Goal: Transaction & Acquisition: Purchase product/service

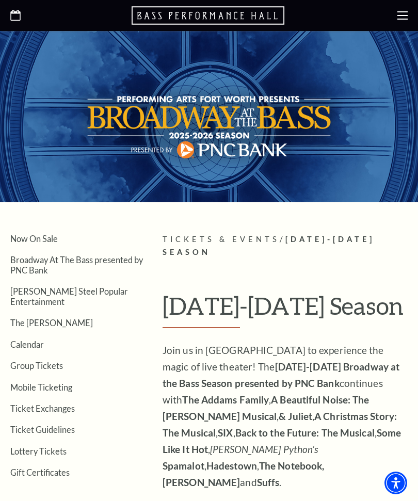
click at [27, 339] on link "Calendar" at bounding box center [27, 344] width 34 height 10
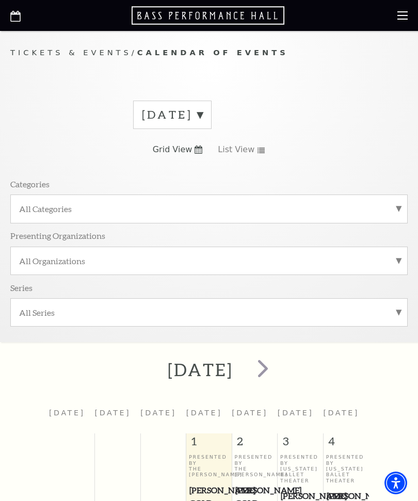
click at [382, 212] on label "All Categories" at bounding box center [209, 208] width 380 height 11
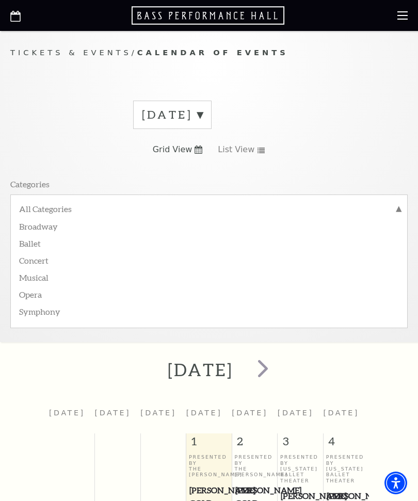
click at [33, 262] on label "Concert" at bounding box center [209, 259] width 380 height 17
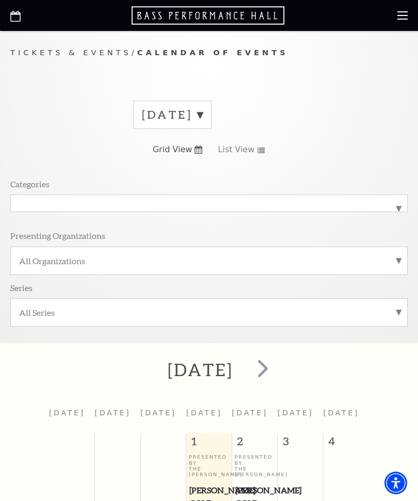
click at [203, 120] on label "October 2025" at bounding box center [172, 115] width 61 height 16
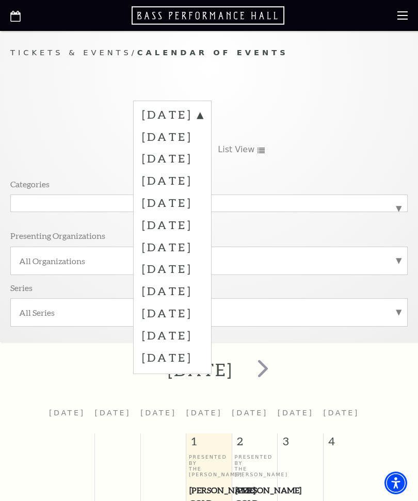
click at [203, 113] on label "October 2025" at bounding box center [172, 116] width 61 height 19
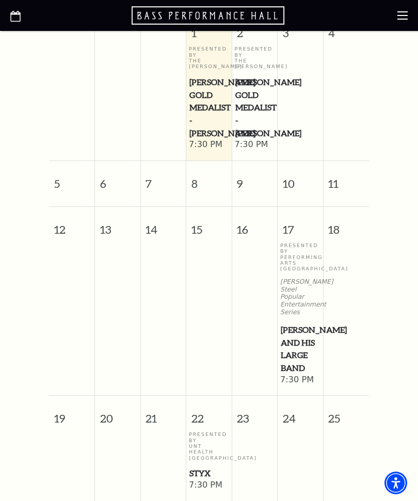
scroll to position [409, 0]
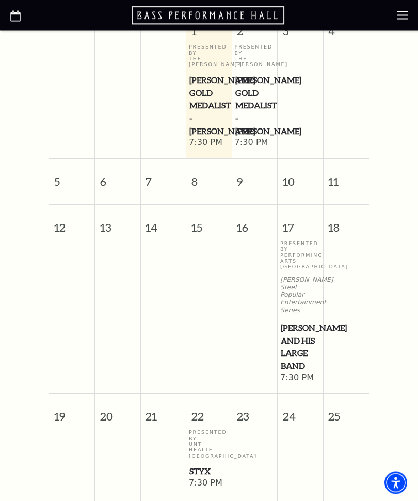
click at [296, 330] on span "Lyle Lovett and his Large Band" at bounding box center [300, 347] width 39 height 51
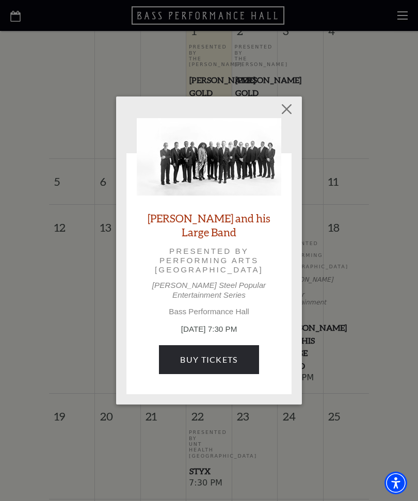
click at [214, 353] on link "Buy Tickets" at bounding box center [209, 359] width 100 height 29
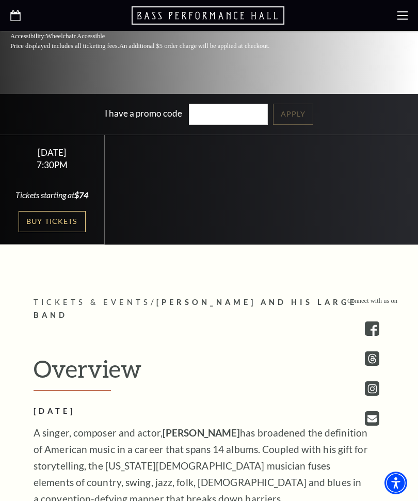
scroll to position [339, 0]
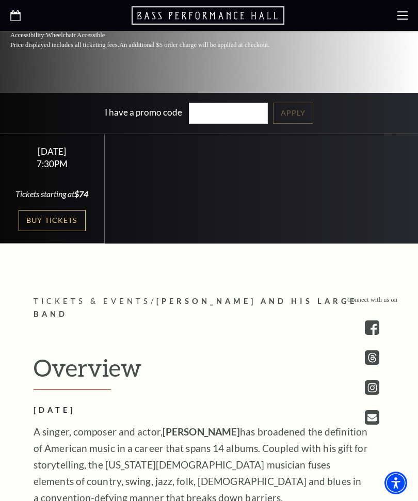
click at [233, 124] on input "I have a promo code" at bounding box center [228, 113] width 79 height 21
click at [54, 231] on link "Buy Tickets" at bounding box center [52, 220] width 67 height 21
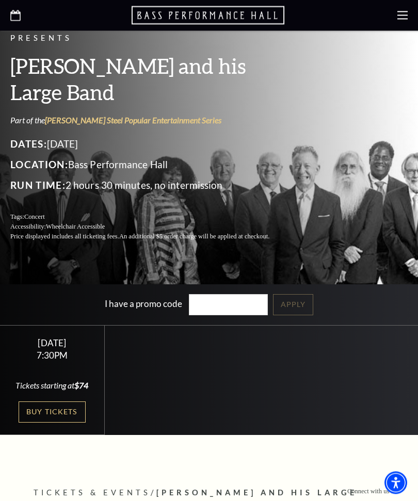
scroll to position [148, 0]
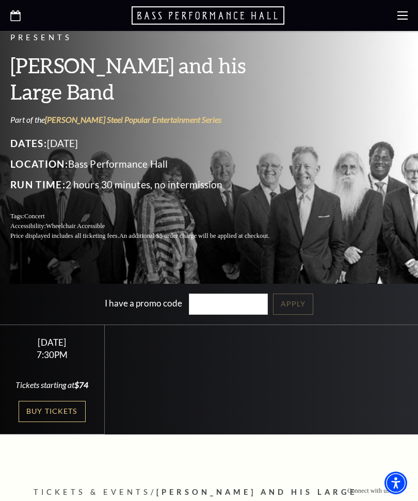
click at [56, 422] on link "Buy Tickets" at bounding box center [52, 411] width 67 height 21
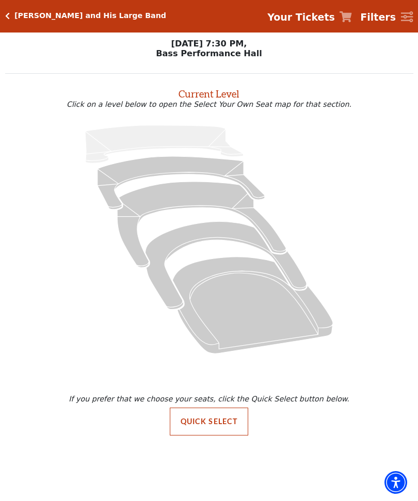
click at [395, 19] on strong "Filters" at bounding box center [378, 17] width 36 height 11
click at [402, 19] on icon "Filters" at bounding box center [407, 17] width 12 height 11
click at [389, 24] on span "Filters" at bounding box center [378, 17] width 36 height 15
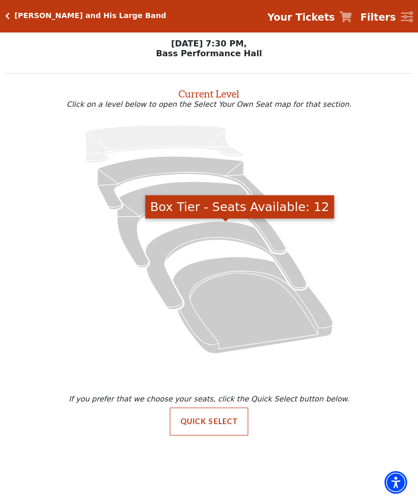
click at [199, 239] on icon "Box Tier - Seats Available: 12" at bounding box center [225, 266] width 161 height 88
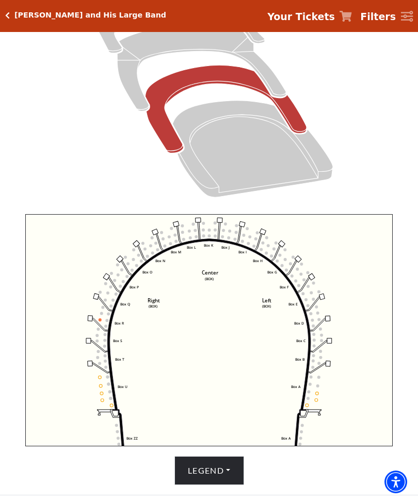
scroll to position [174, 0]
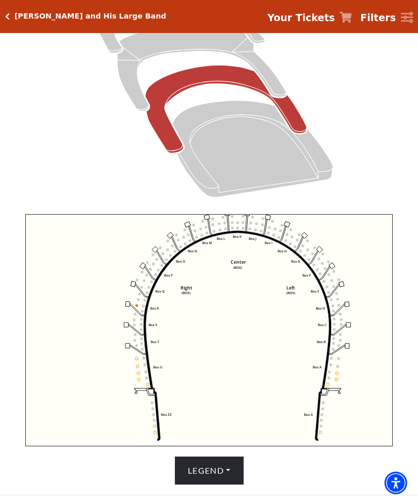
click at [141, 344] on circle at bounding box center [141, 343] width 3 height 3
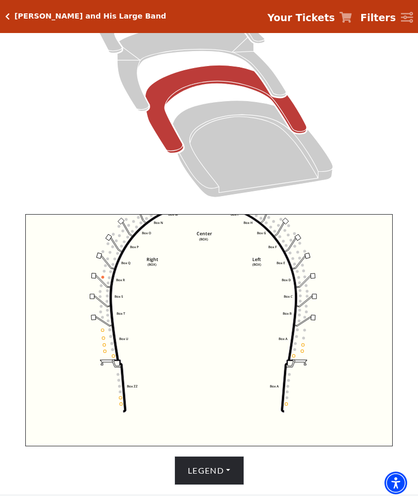
click at [219, 485] on button "Legend" at bounding box center [209, 470] width 70 height 29
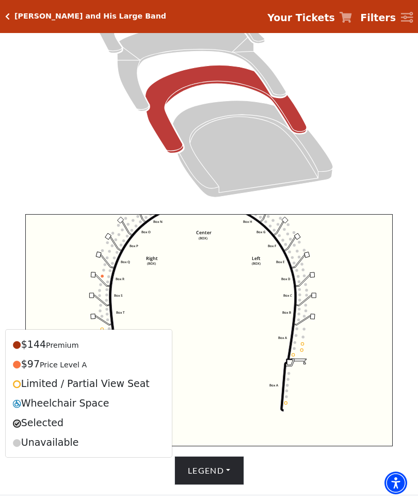
click at [186, 42] on icon "Mezzanine - Seats Available: 47" at bounding box center [201, 68] width 169 height 86
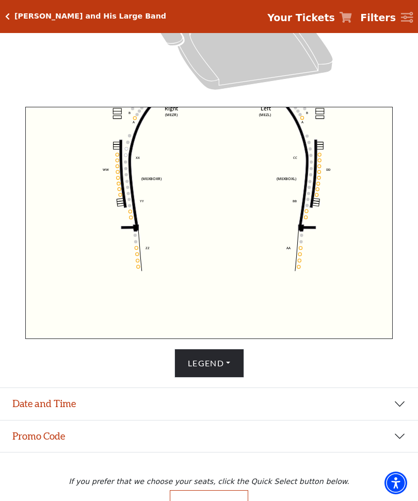
scroll to position [299, 0]
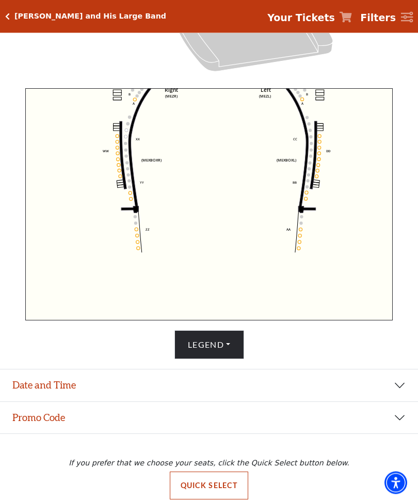
click at [207, 500] on button "Quick Select" at bounding box center [209, 486] width 79 height 28
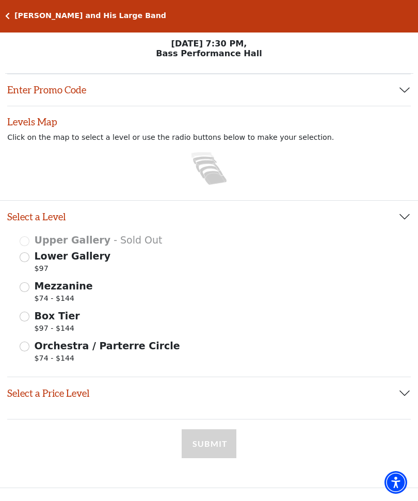
scroll to position [1, 0]
click at [52, 398] on button "Select a Price Level" at bounding box center [208, 393] width 403 height 32
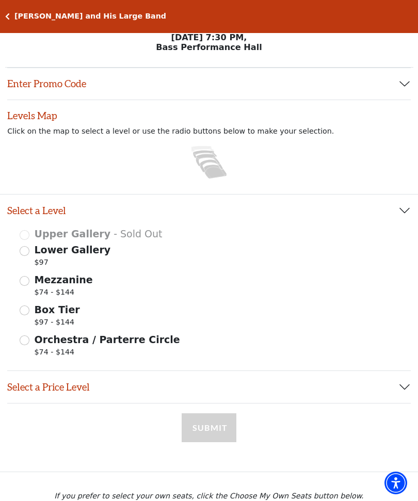
scroll to position [19, 0]
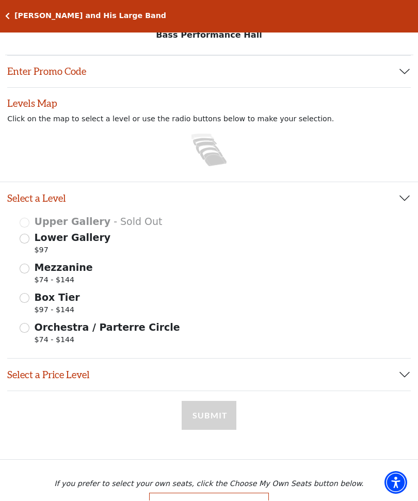
click at [57, 375] on button "Select a Price Level" at bounding box center [208, 375] width 403 height 32
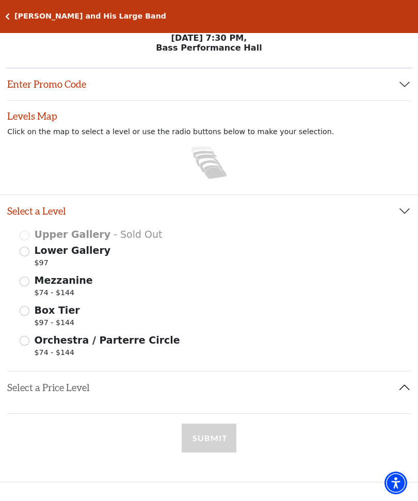
scroll to position [0, 0]
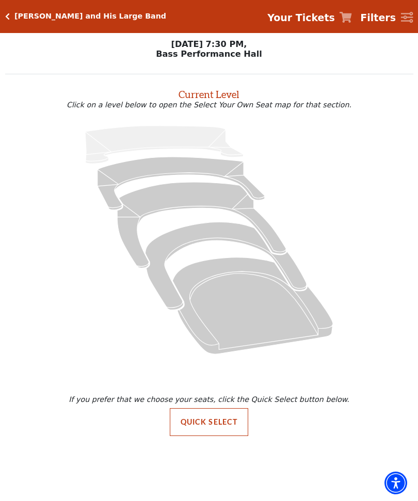
click at [220, 1] on div "[PERSON_NAME] and His Large Band Your Tickets Filters" at bounding box center [209, 16] width 418 height 33
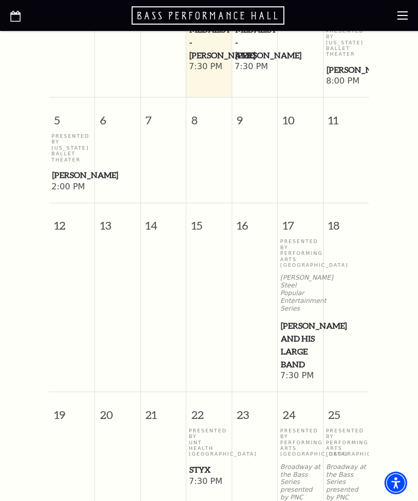
scroll to position [510, 0]
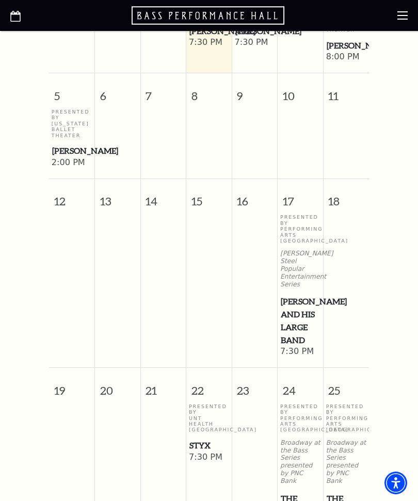
click at [295, 346] on span "[PERSON_NAME] and his Large Band" at bounding box center [300, 320] width 39 height 51
